Goal: Task Accomplishment & Management: Manage account settings

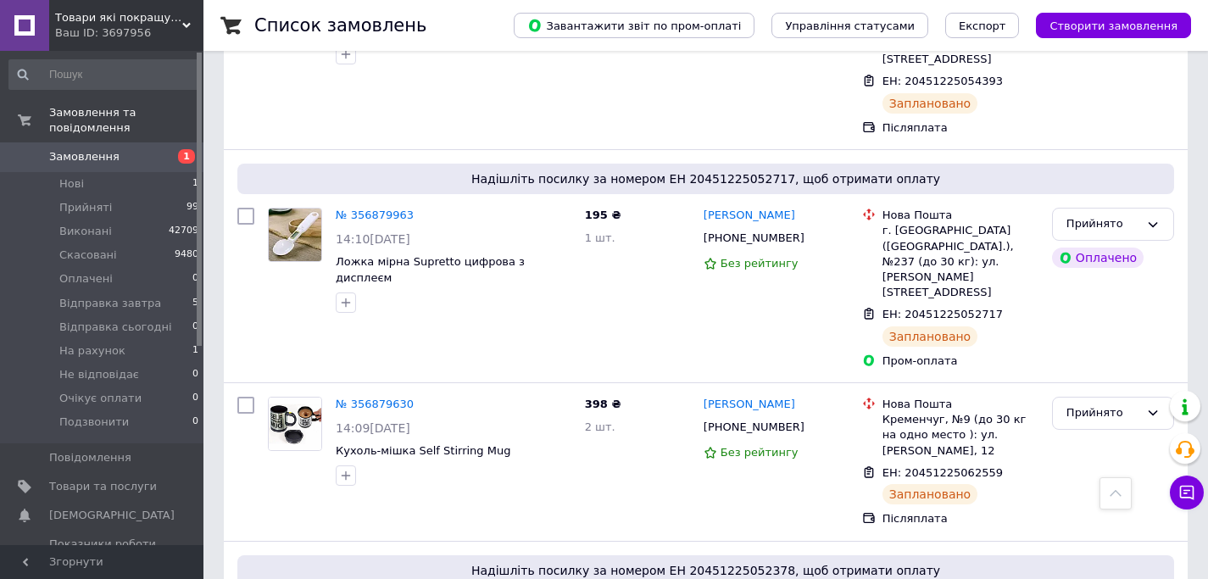
scroll to position [1567, 0]
